Goal: Manage account settings

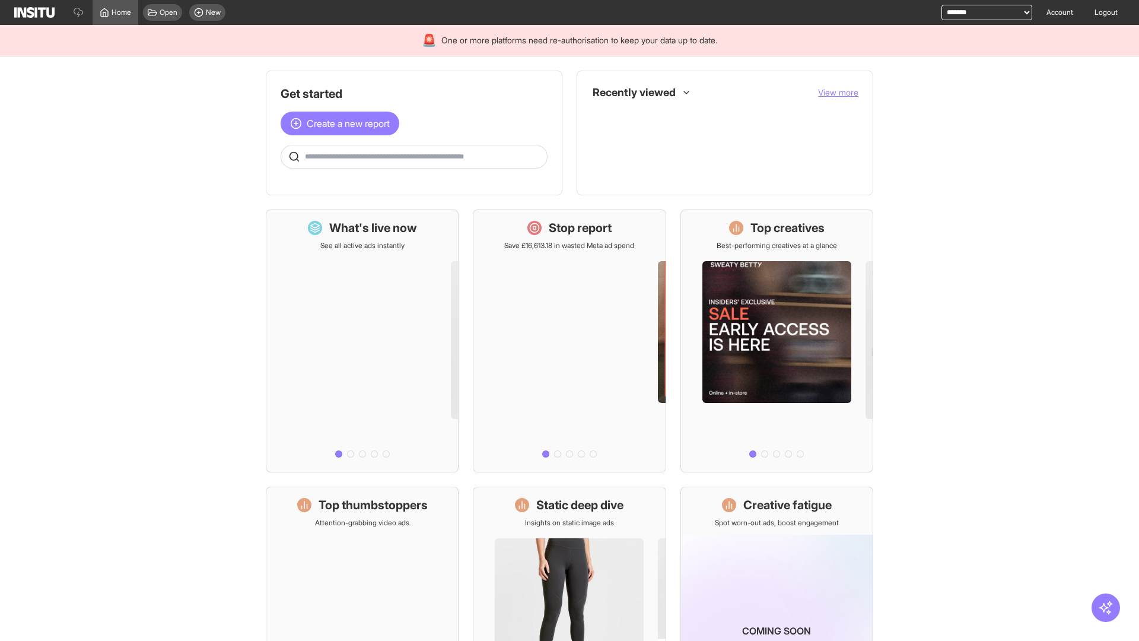
select select "**********"
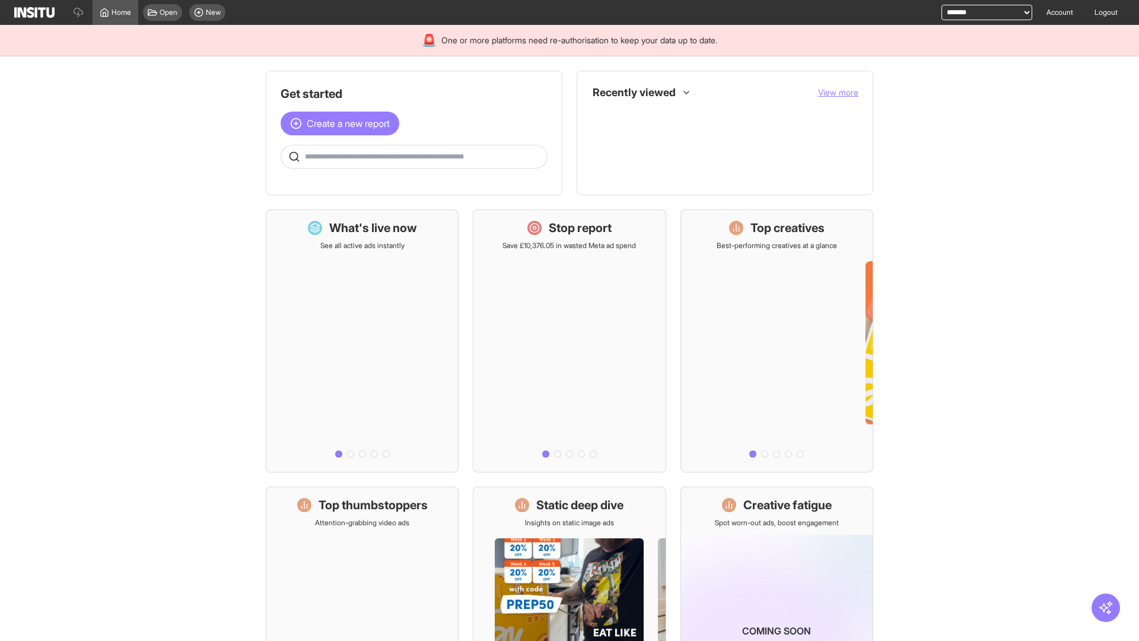
select select "**********"
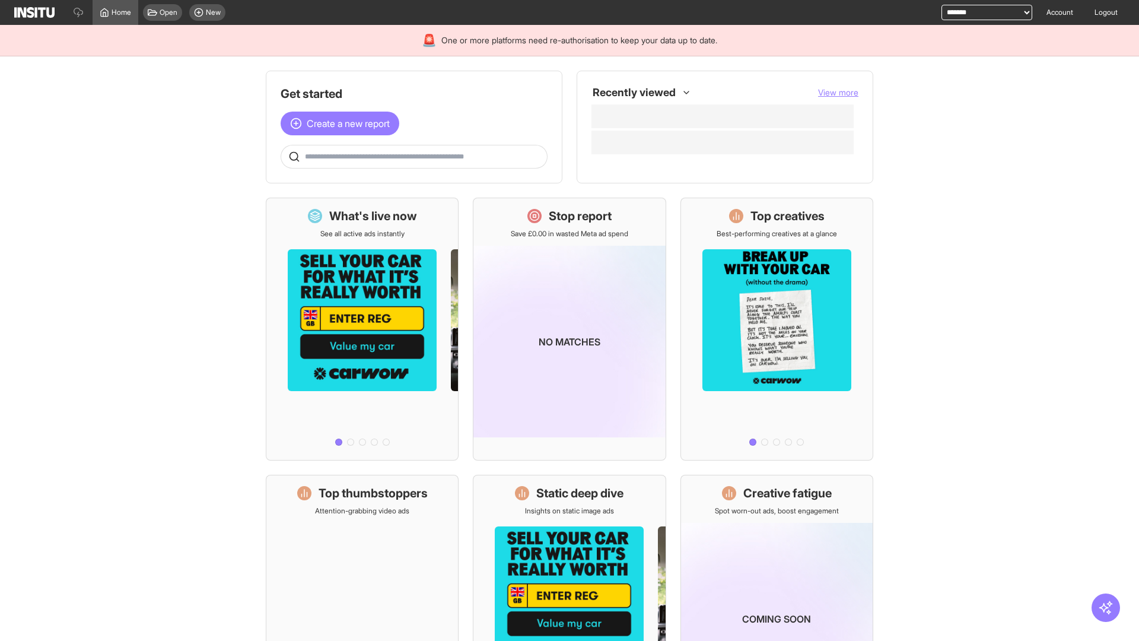
select select "**********"
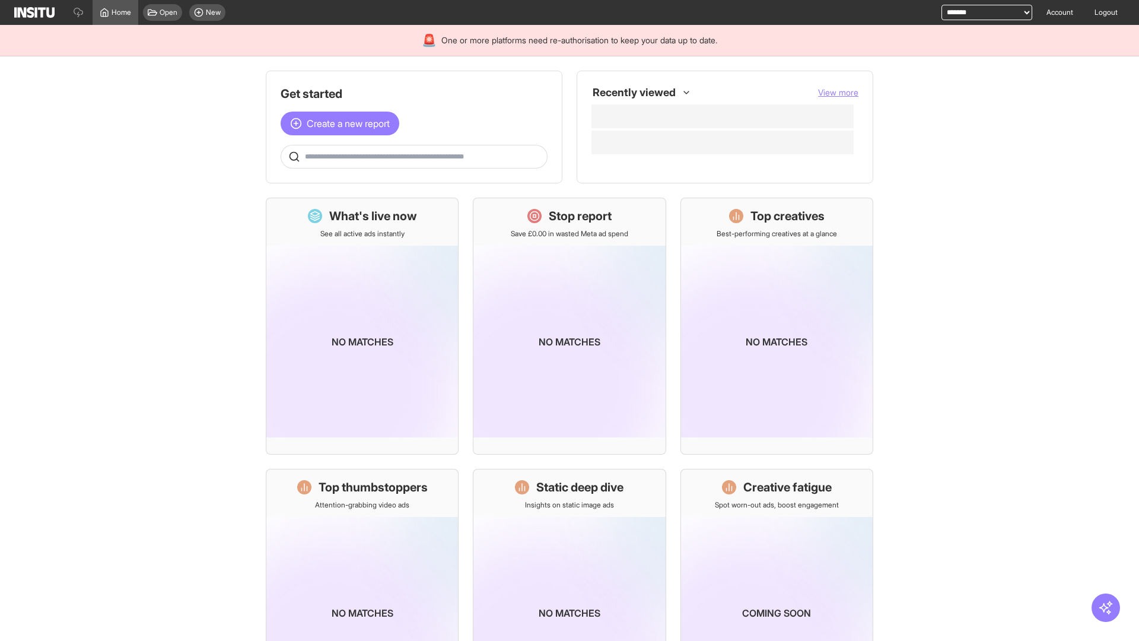
select select "**********"
